Goal: Check status

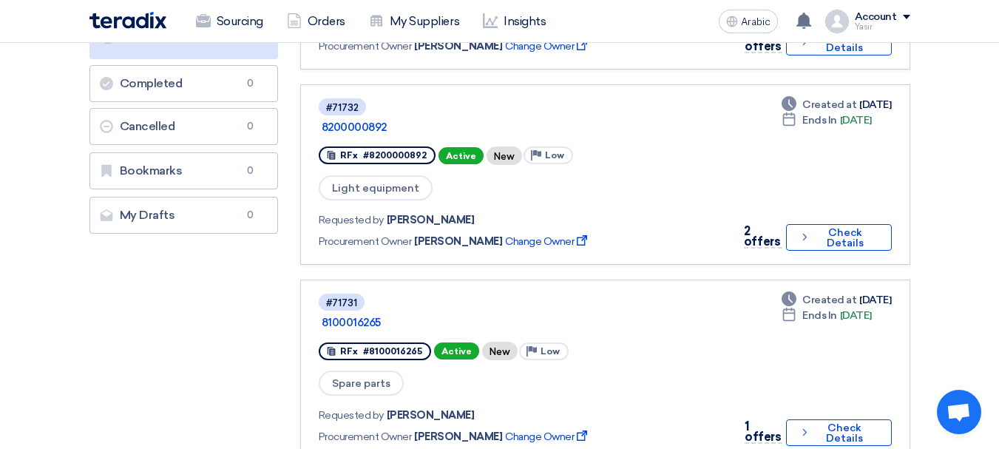
scroll to position [296, 0]
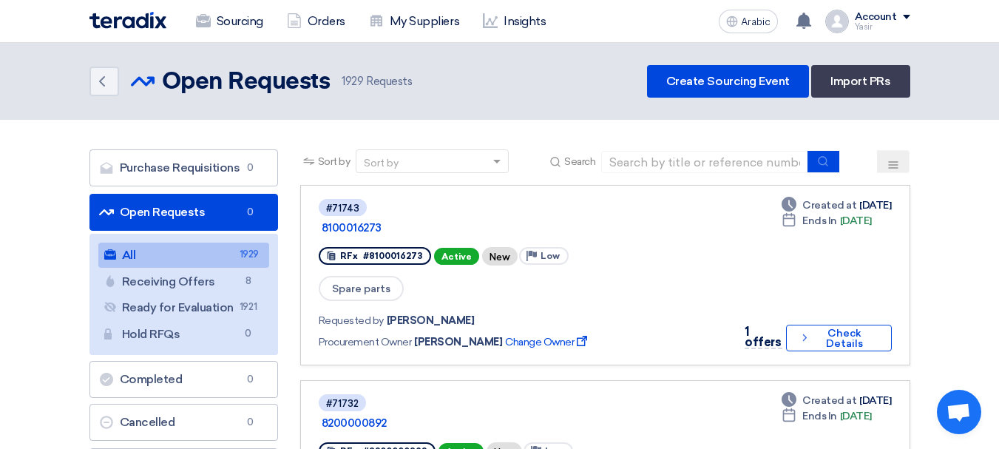
click at [635, 181] on div "Sort by Sort by Search" at bounding box center [605, 167] width 610 height 36
drag, startPoint x: 656, startPoint y: 163, endPoint x: 658, endPoint y: 172, distance: 8.4
click at [661, 165] on input at bounding box center [704, 162] width 207 height 22
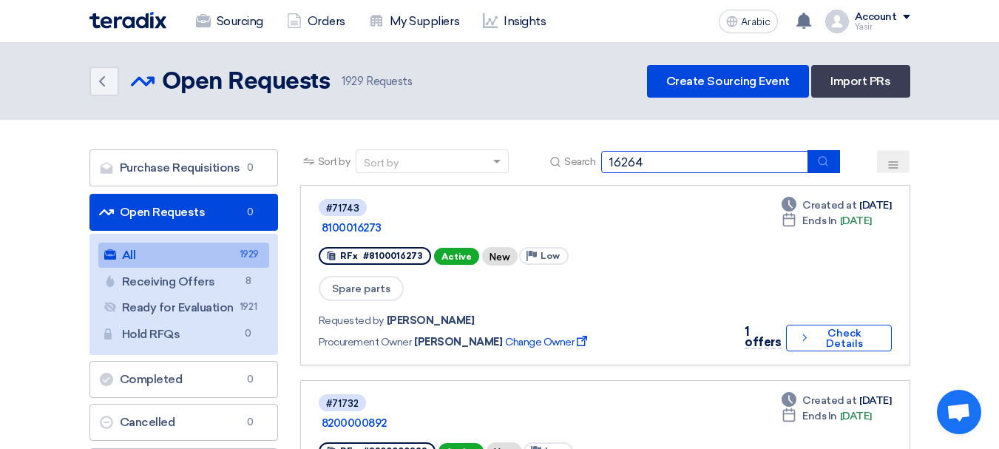
type input "16264"
click at [818, 165] on icon "submit" at bounding box center [823, 161] width 12 height 12
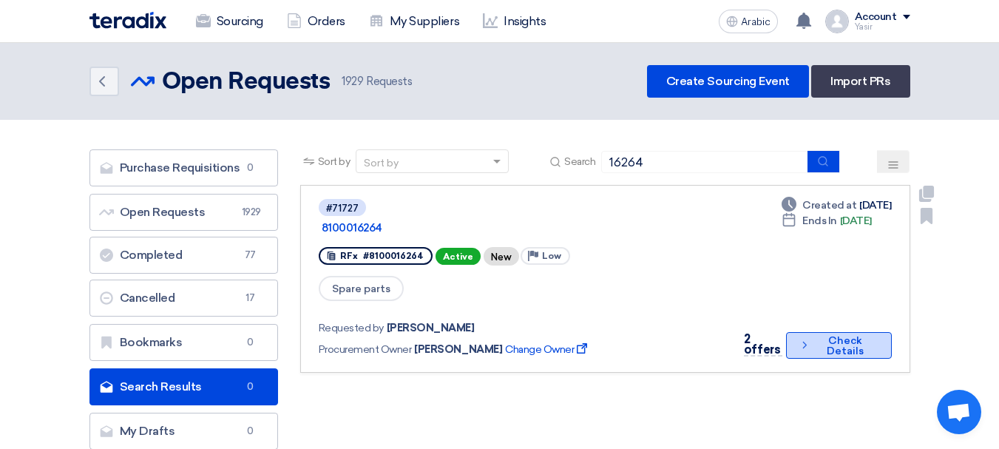
click at [854, 334] on font "Check Details" at bounding box center [845, 345] width 37 height 23
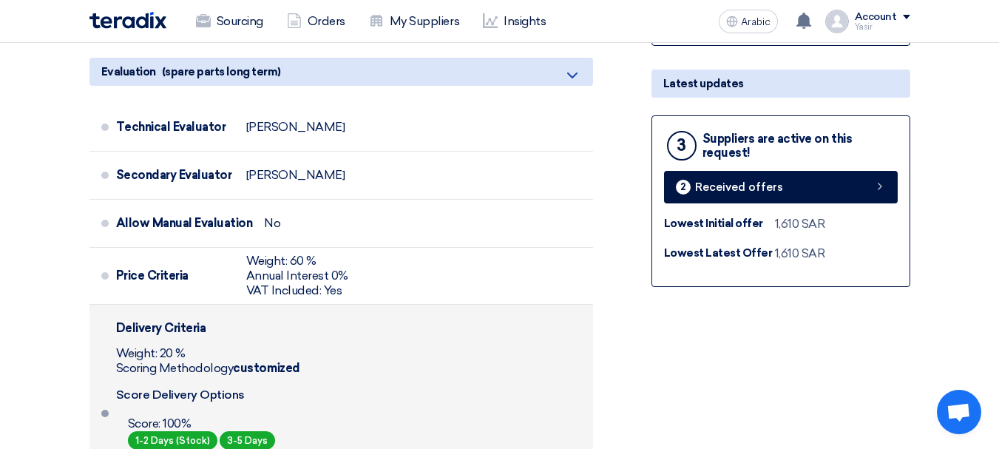
scroll to position [370, 0]
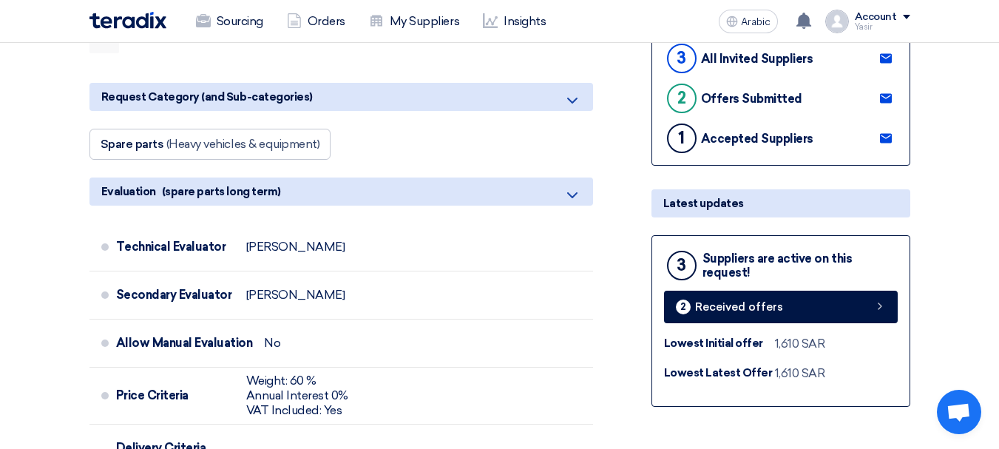
click at [758, 328] on div "3 Suppliers are active on this request! 2 Received offers Lowest Initial offer …" at bounding box center [781, 321] width 259 height 172
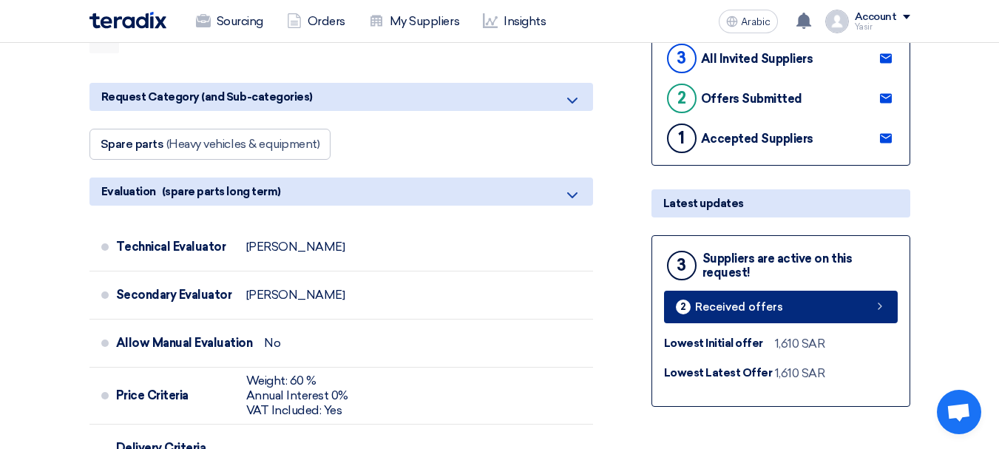
click at [749, 313] on font "Received offers" at bounding box center [739, 306] width 88 height 13
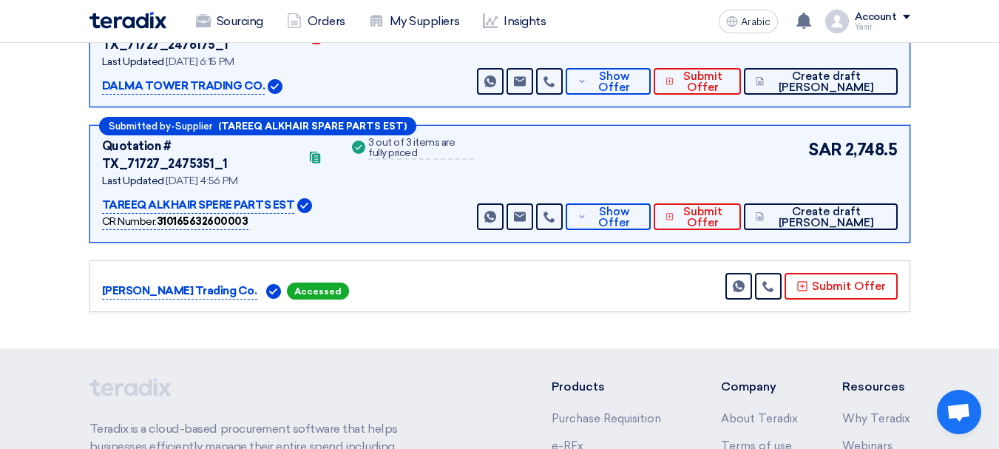
scroll to position [228, 0]
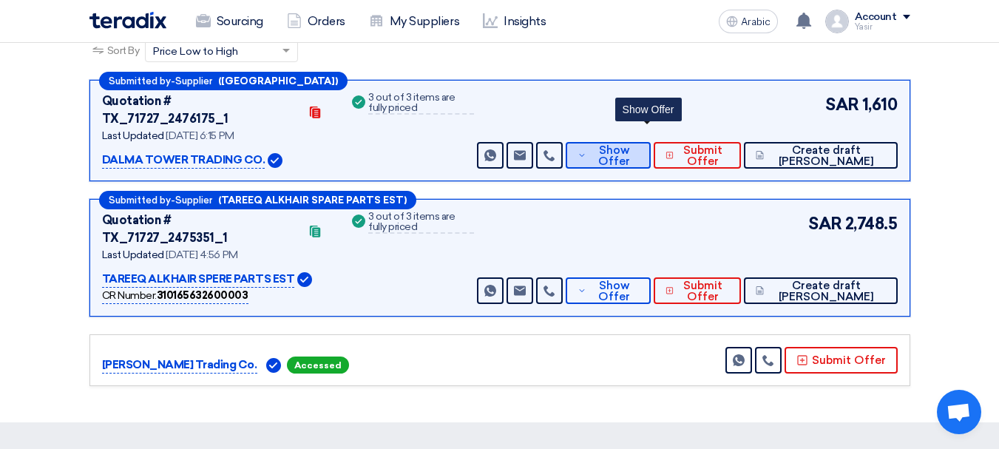
click at [630, 144] on font "Show Offer" at bounding box center [614, 156] width 32 height 24
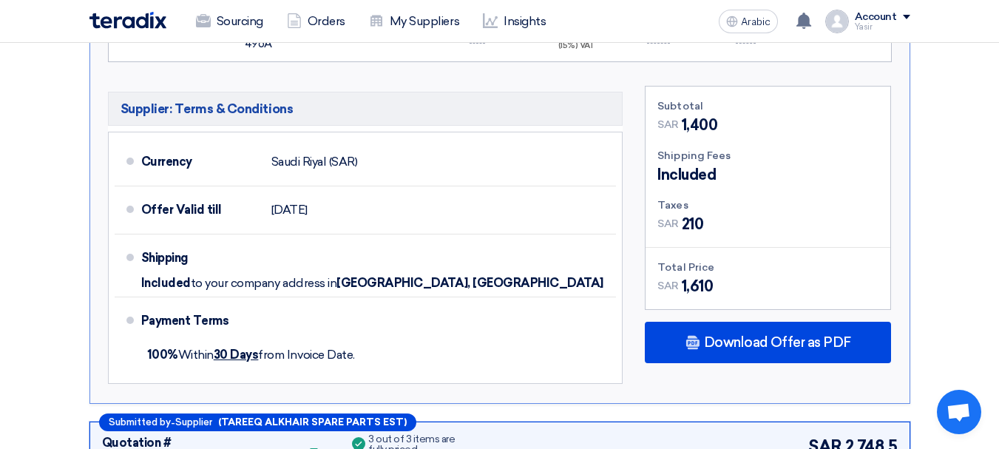
scroll to position [894, 0]
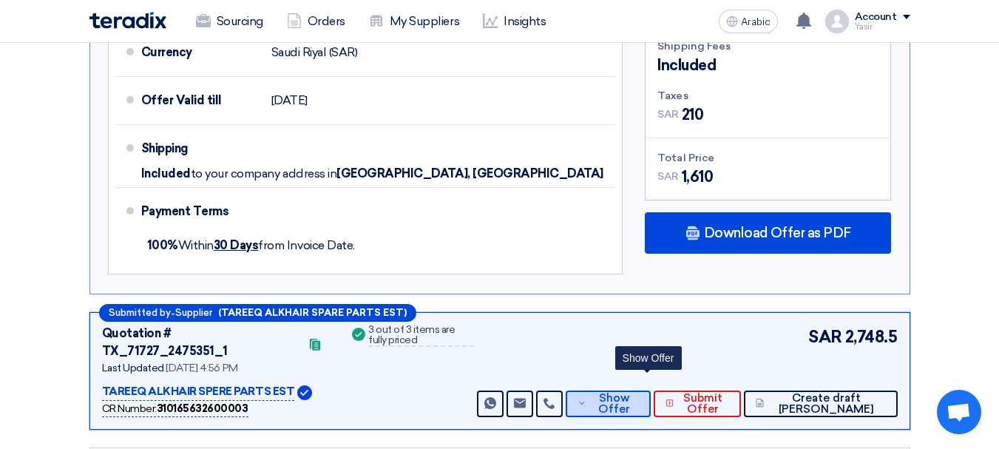
click at [630, 391] on font "Show Offer" at bounding box center [614, 403] width 32 height 24
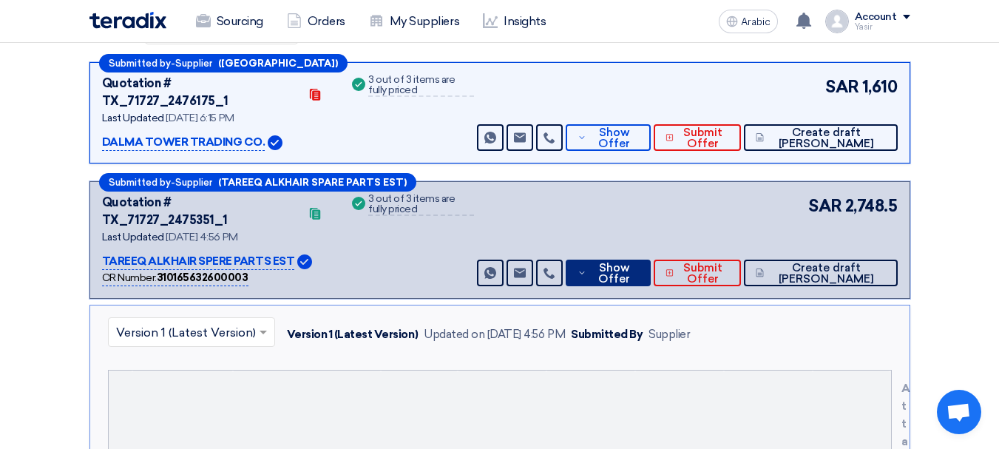
scroll to position [154, 0]
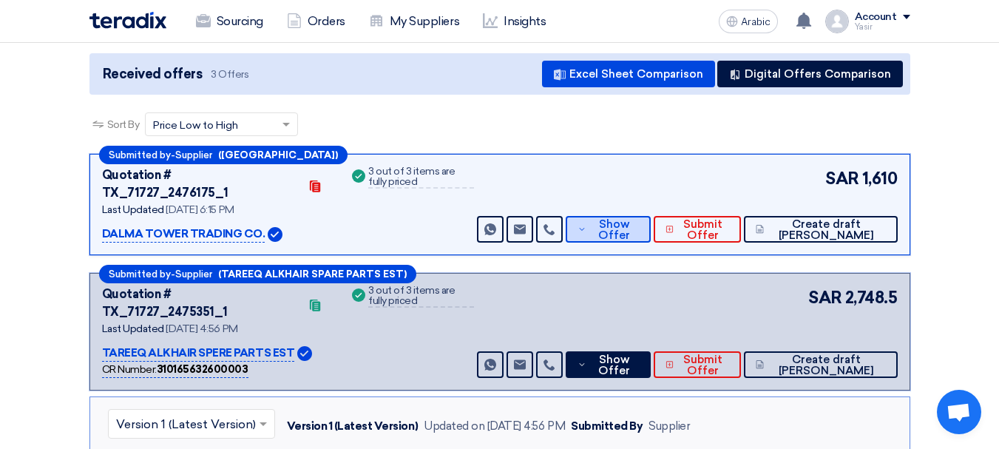
click at [630, 219] on font "Show Offer" at bounding box center [614, 229] width 32 height 24
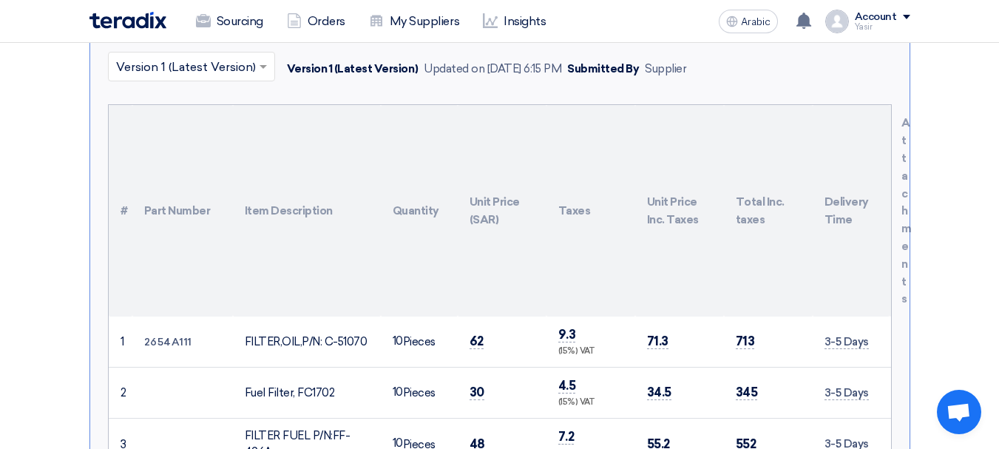
scroll to position [450, 0]
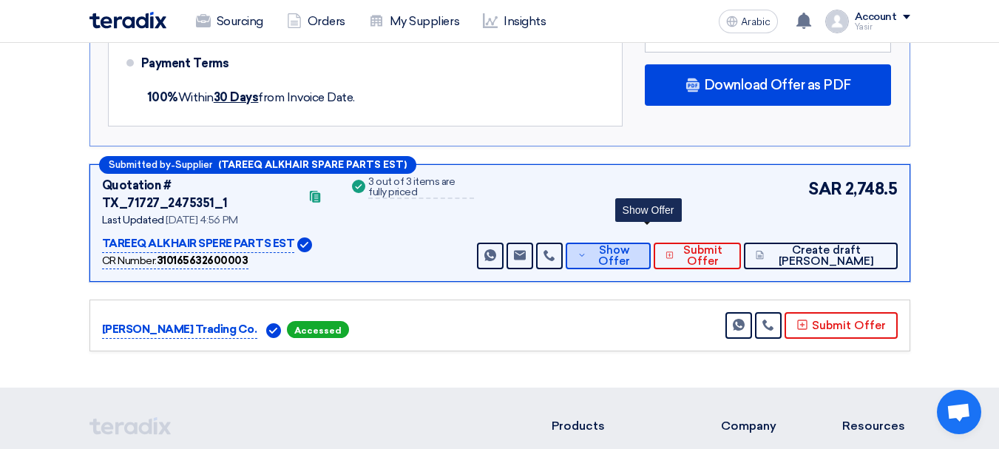
click at [639, 245] on span "Show Offer" at bounding box center [614, 256] width 49 height 22
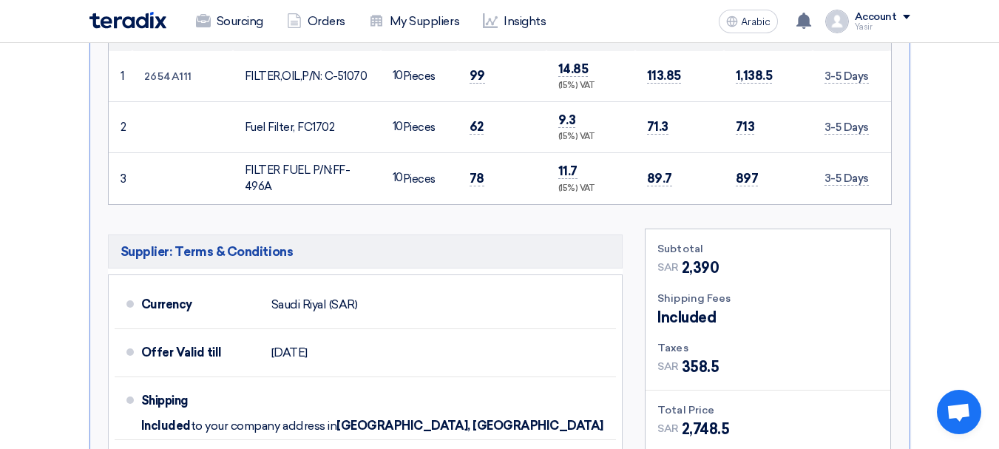
scroll to position [672, 0]
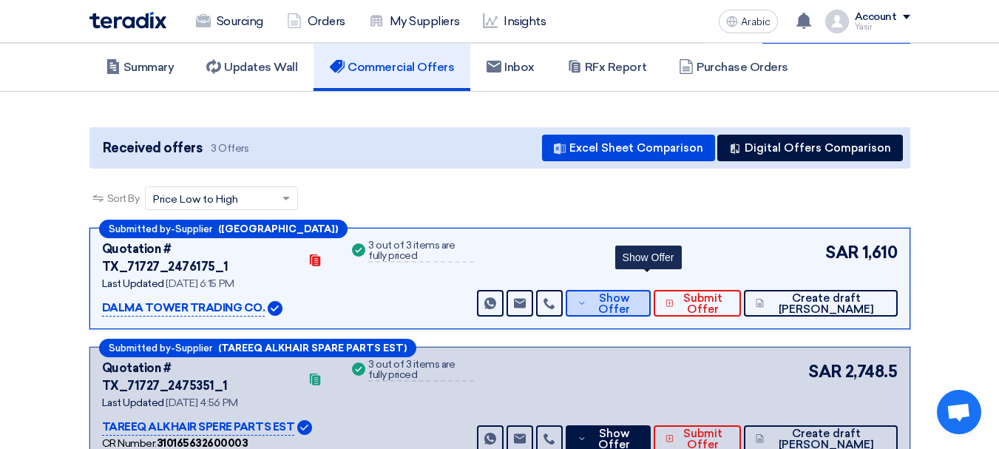
click at [630, 291] on font "Show Offer" at bounding box center [614, 303] width 32 height 24
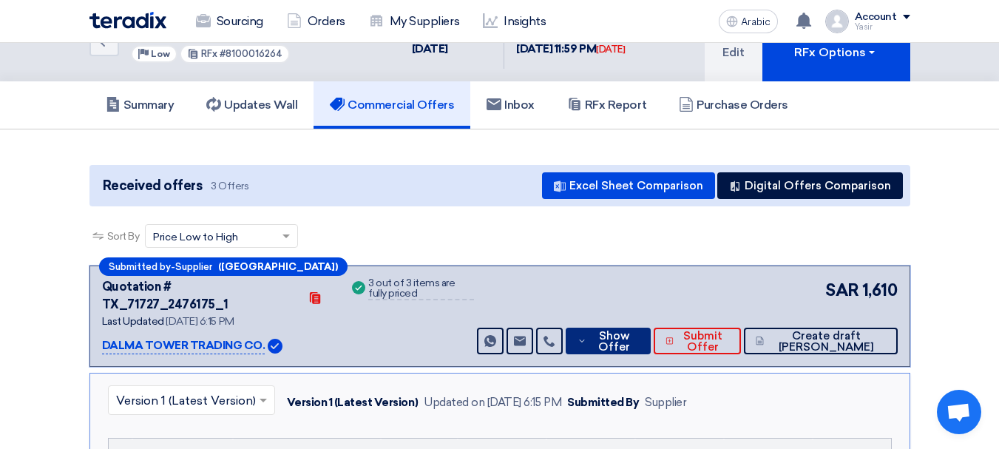
scroll to position [6, 0]
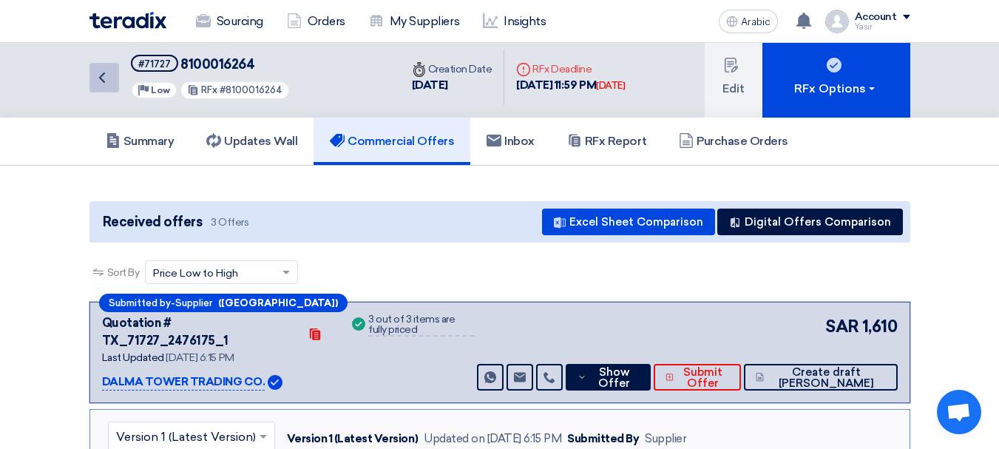
click at [92, 75] on link "Back" at bounding box center [105, 78] width 30 height 30
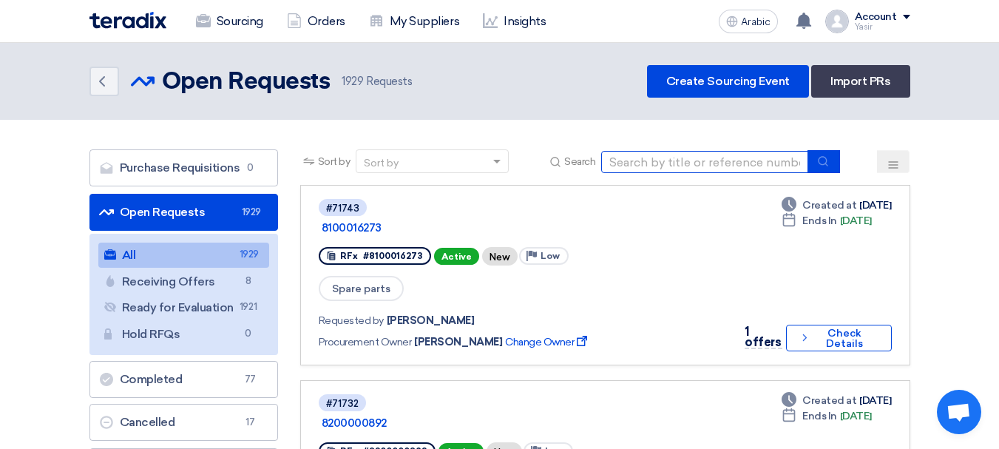
click at [754, 166] on input at bounding box center [704, 162] width 207 height 22
type input "16241"
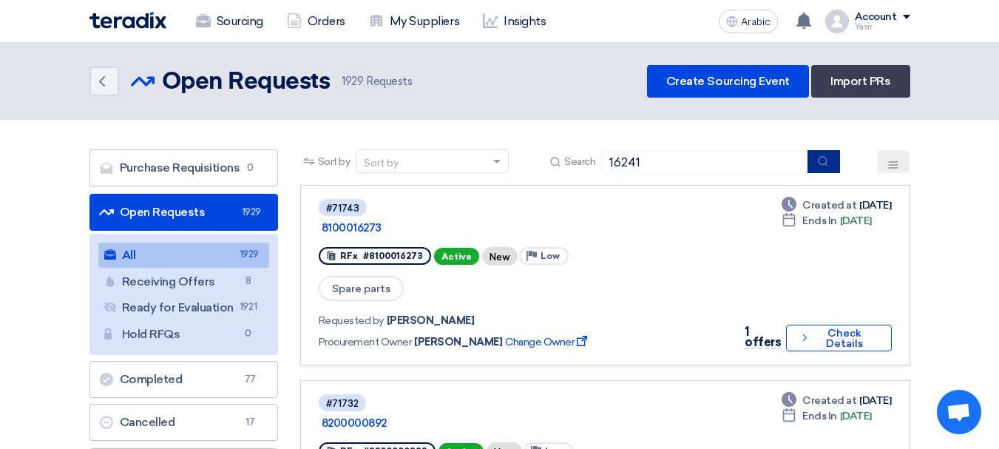
click at [824, 166] on icon "submit" at bounding box center [823, 161] width 12 height 12
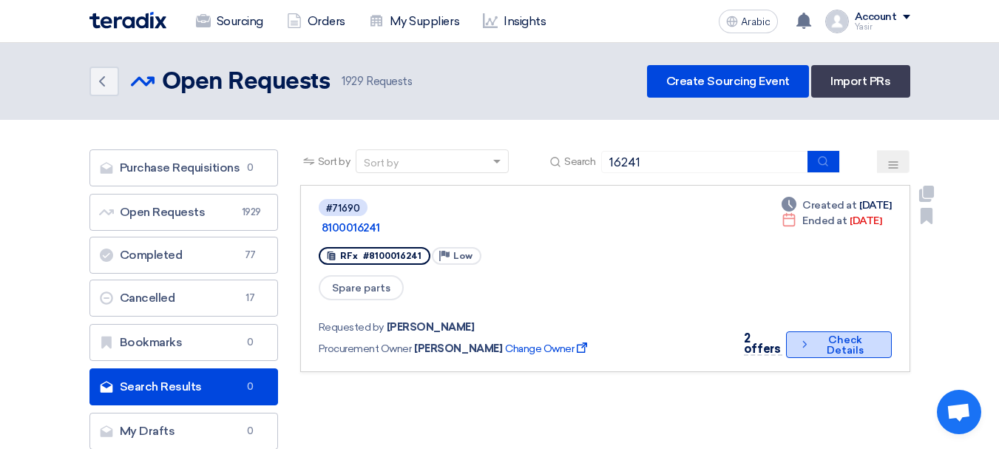
click at [830, 337] on button "Check details Check Details" at bounding box center [838, 344] width 105 height 27
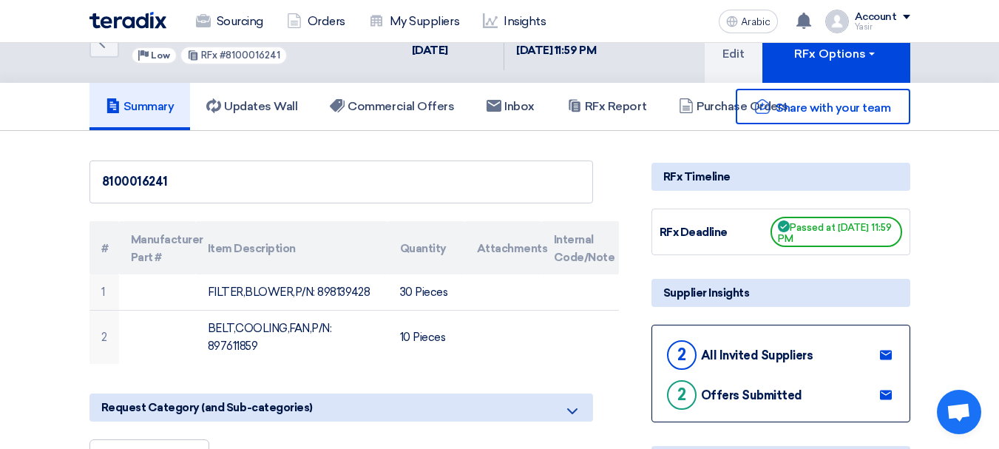
scroll to position [296, 0]
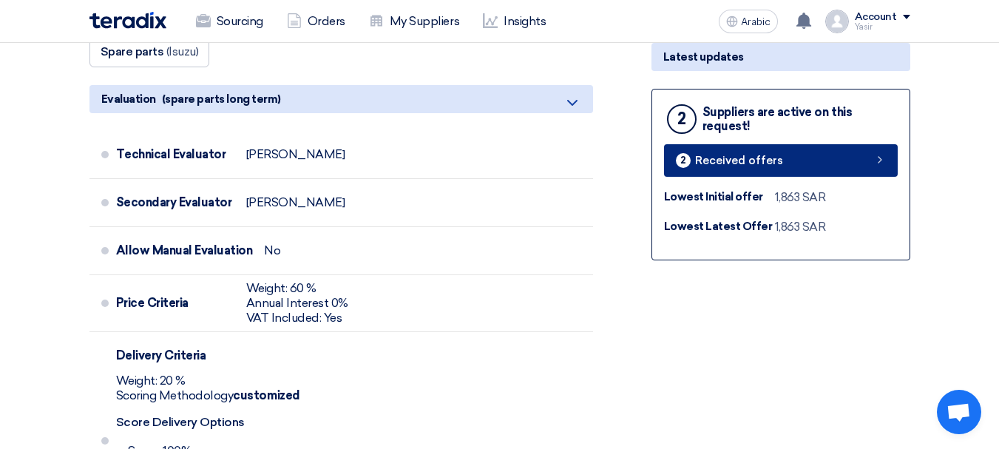
click at [767, 169] on link "2 Received offers" at bounding box center [781, 160] width 234 height 33
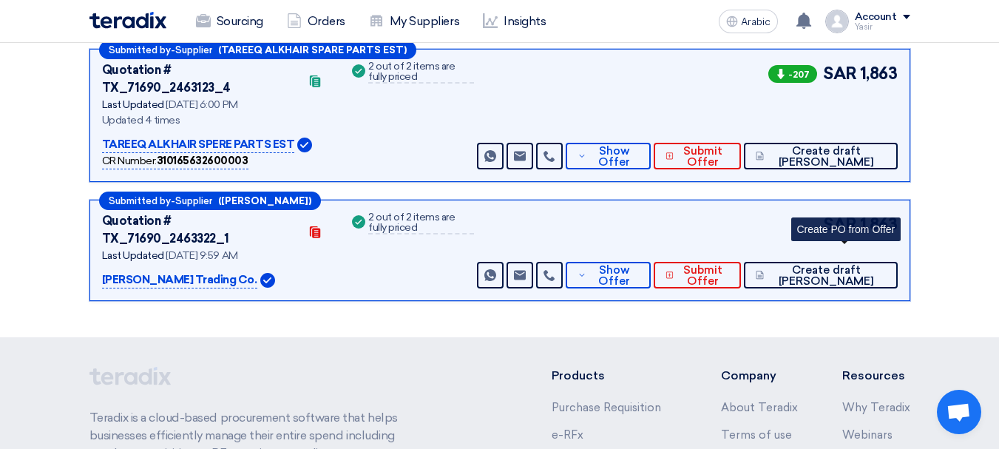
scroll to position [225, 0]
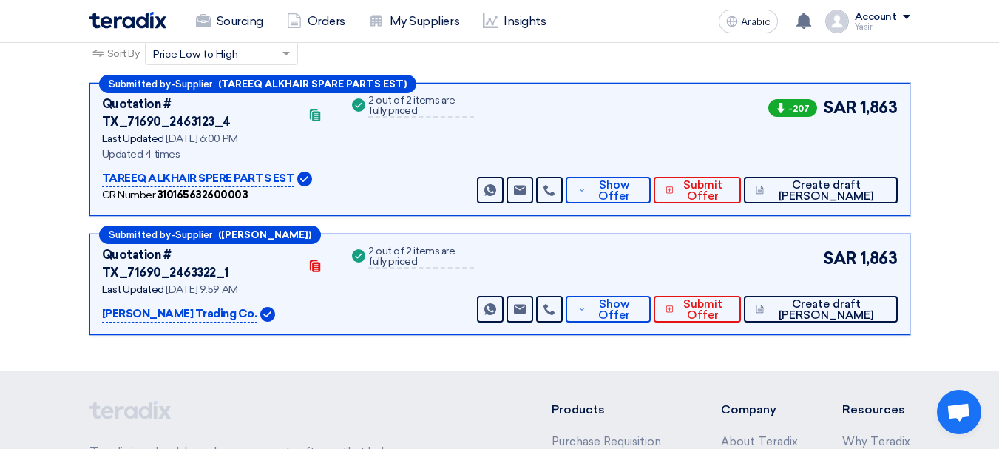
drag, startPoint x: 860, startPoint y: 104, endPoint x: 1010, endPoint y: 119, distance: 150.2
click at [999, 119] on html "Sourcing Orders My Suppliers Insights Arabic A You have a new offer for '810001…" at bounding box center [499, 240] width 999 height 931
drag, startPoint x: 863, startPoint y: 247, endPoint x: 1010, endPoint y: 251, distance: 147.3
click at [999, 251] on html "Sourcing Orders My Suppliers Insights Arabic A You have a new offer for '810001…" at bounding box center [499, 240] width 999 height 931
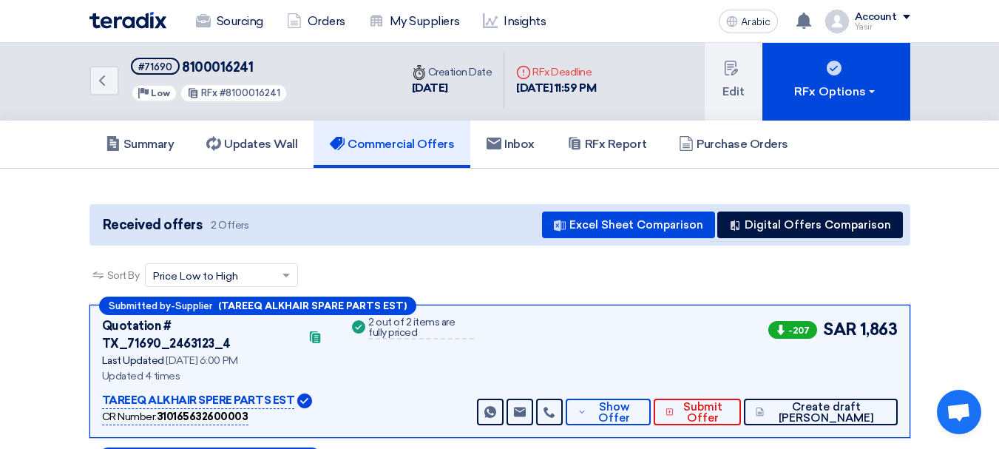
scroll to position [0, 0]
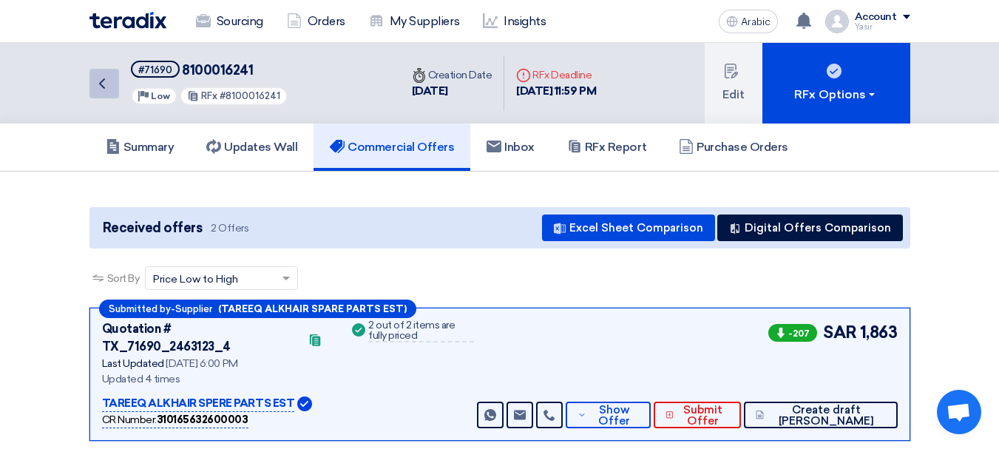
click at [112, 77] on link "Back" at bounding box center [105, 84] width 30 height 30
